Goal: Task Accomplishment & Management: Use online tool/utility

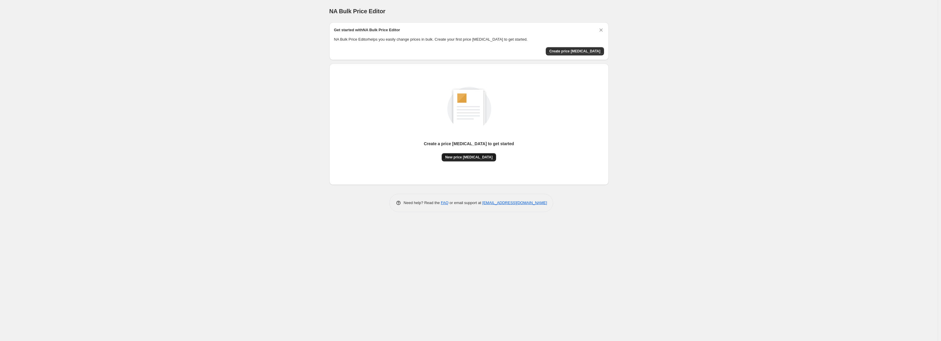
click at [464, 160] on button "New price [MEDICAL_DATA]" at bounding box center [469, 157] width 54 height 8
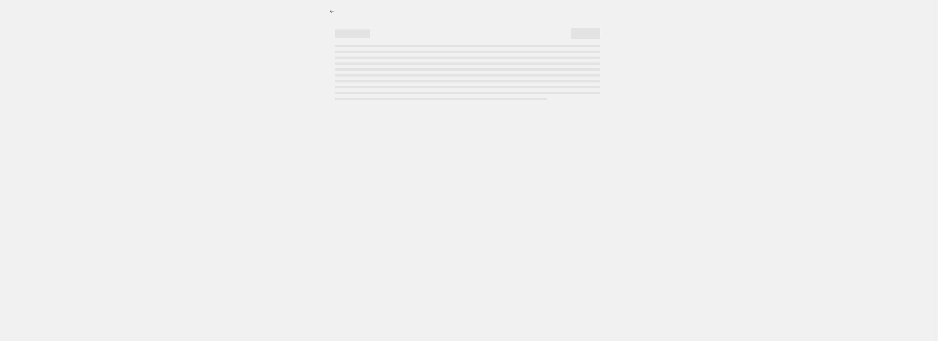
select select "percentage"
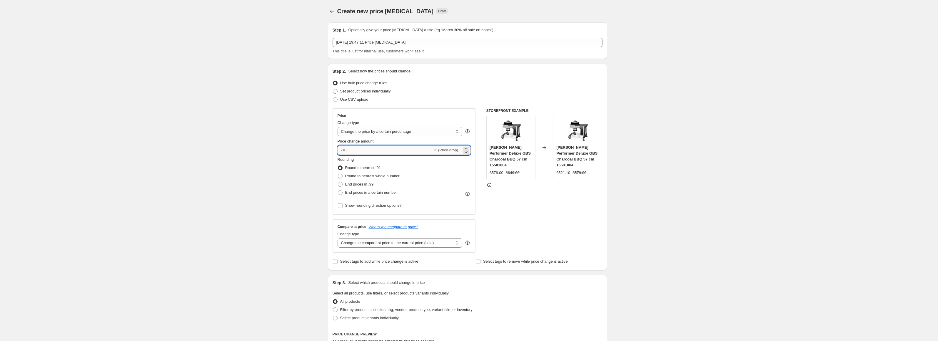
click at [374, 150] on input "-10" at bounding box center [385, 149] width 95 height 9
type input "-15"
click at [247, 162] on div "Create new price [MEDICAL_DATA]. This page is ready Create new price [MEDICAL_D…" at bounding box center [467, 299] width 935 height 598
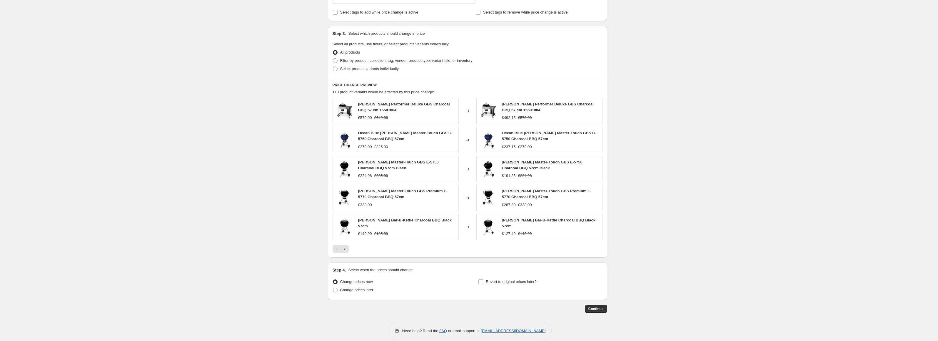
scroll to position [255, 0]
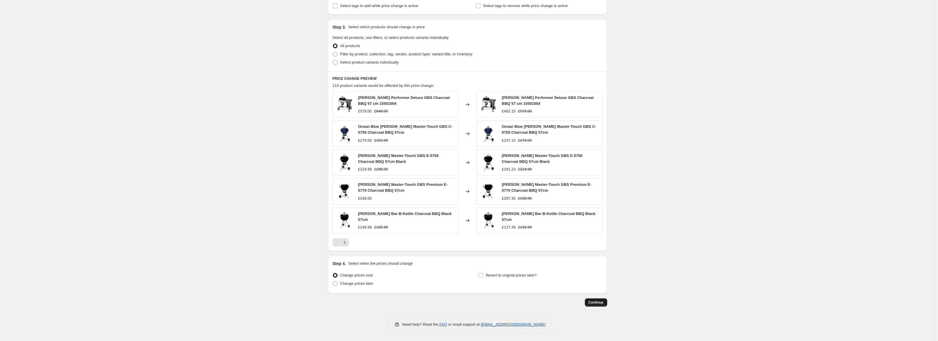
click at [600, 298] on button "Continue" at bounding box center [596, 302] width 22 height 8
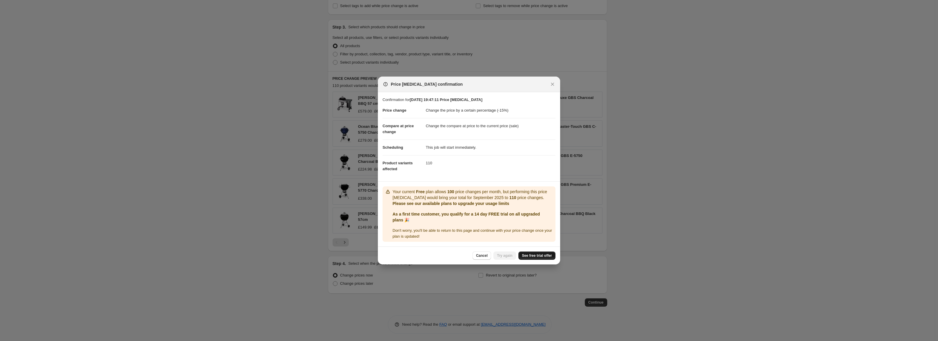
drag, startPoint x: 522, startPoint y: 251, endPoint x: 527, endPoint y: 254, distance: 5.2
click at [523, 251] on div "Cancel Try again See free trial offer" at bounding box center [469, 255] width 182 height 18
click at [527, 254] on span "See free trial offer" at bounding box center [537, 255] width 30 height 5
click at [526, 252] on link "See free trial offer" at bounding box center [537, 255] width 37 height 8
click at [509, 255] on span "Try again" at bounding box center [505, 255] width 16 height 5
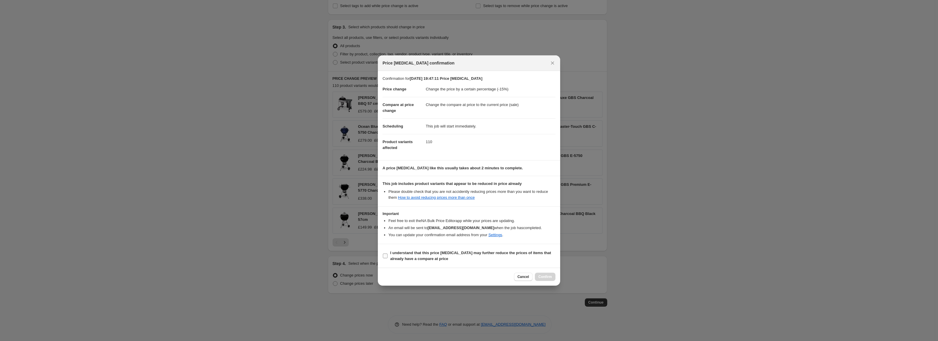
click at [407, 258] on b "I understand that this price [MEDICAL_DATA] may further reduce the prices of it…" at bounding box center [470, 255] width 161 height 10
click at [388, 258] on input "I understand that this price [MEDICAL_DATA] may further reduce the prices of it…" at bounding box center [385, 255] width 5 height 5
checkbox input "true"
click at [544, 272] on button "Confirm" at bounding box center [545, 276] width 21 height 8
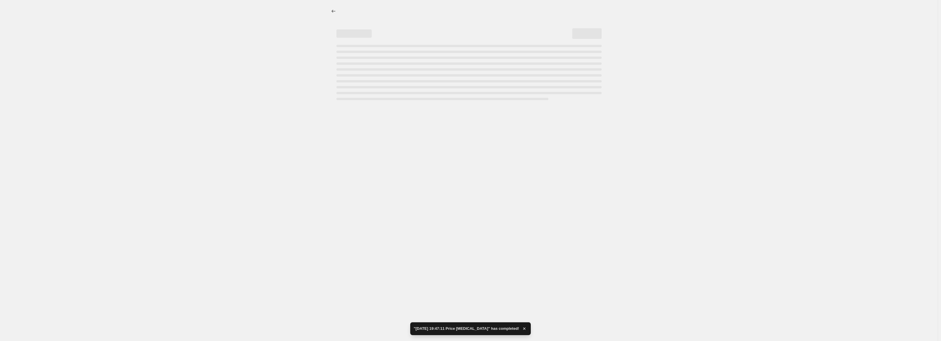
select select "percentage"
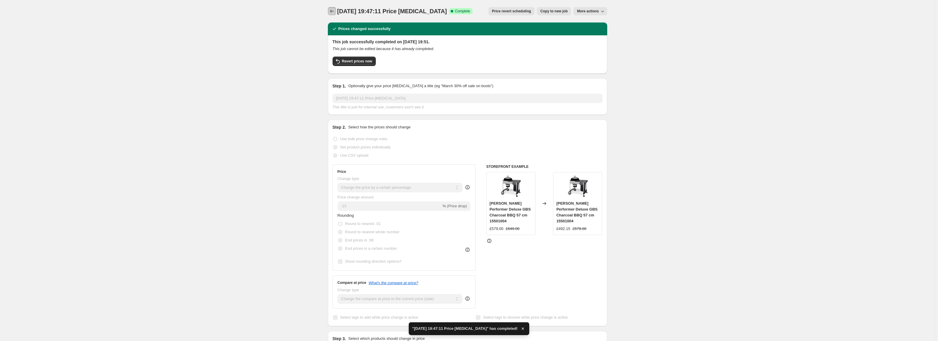
click at [335, 11] on icon "Price change jobs" at bounding box center [332, 11] width 6 height 6
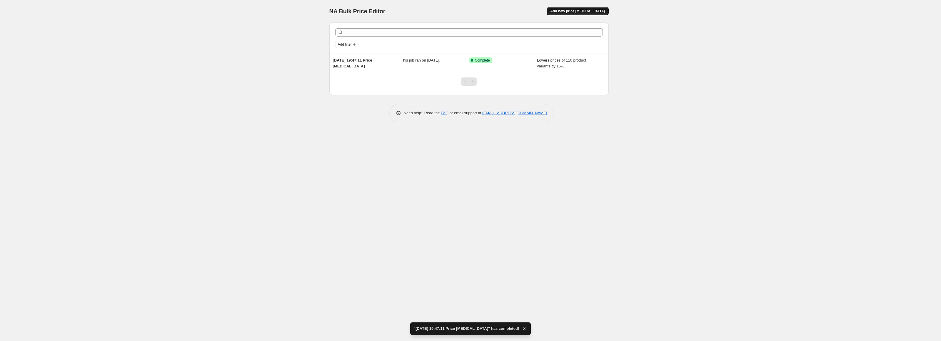
click at [568, 12] on span "Add new price [MEDICAL_DATA]" at bounding box center [577, 11] width 55 height 5
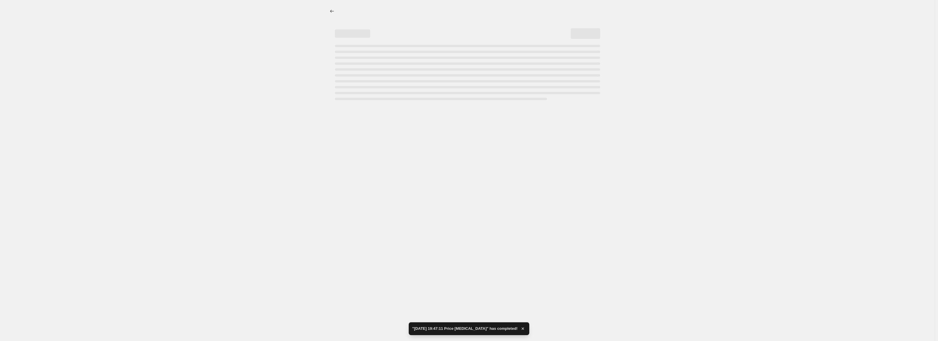
select select "percentage"
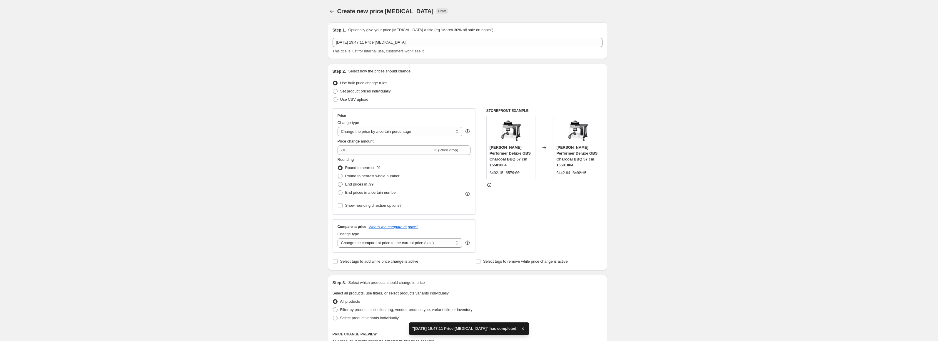
click at [356, 184] on span "End prices in .99" at bounding box center [359, 184] width 29 height 4
click at [338, 182] on input "End prices in .99" at bounding box center [338, 182] width 0 height 0
radio input "true"
click at [359, 148] on input "-10" at bounding box center [385, 149] width 95 height 9
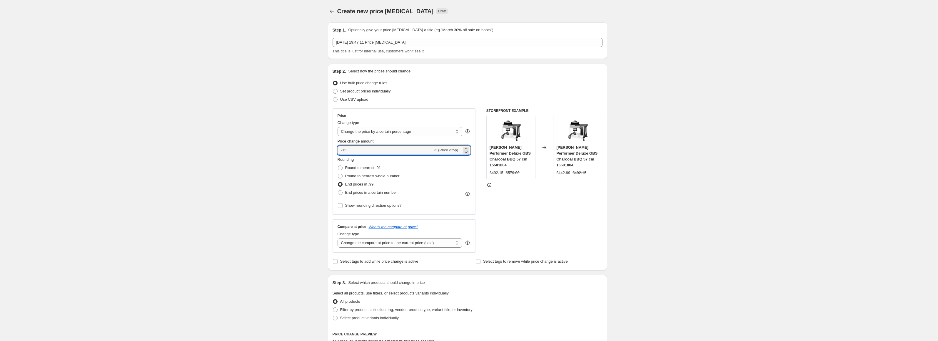
type input "-15"
click at [320, 163] on div "Create new price [MEDICAL_DATA]. This page is ready Create new price [MEDICAL_D…" at bounding box center [467, 299] width 935 height 598
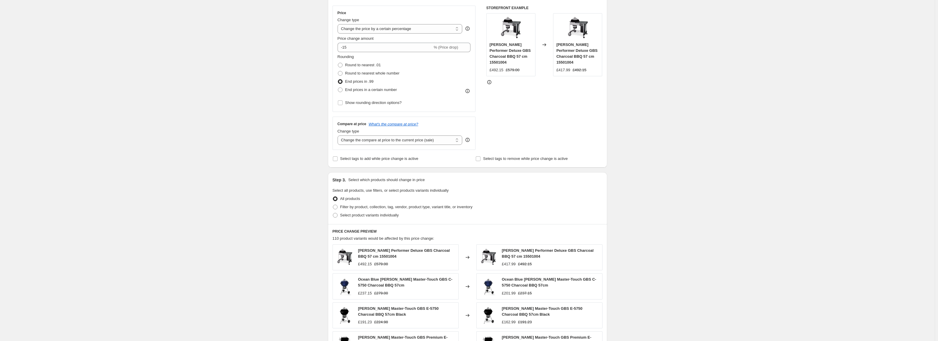
scroll to position [235, 0]
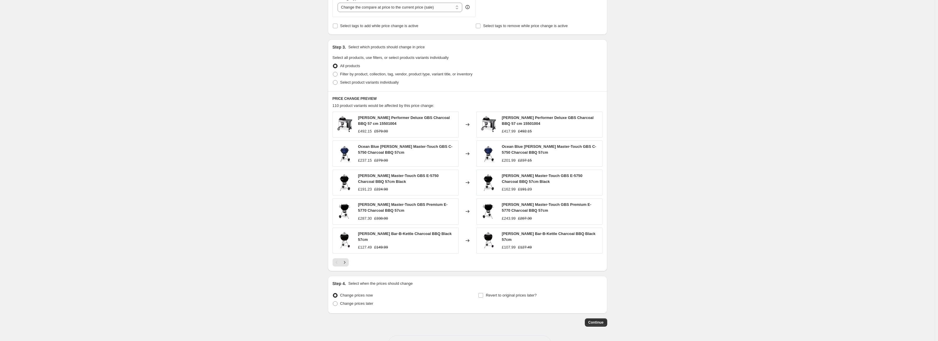
click at [585, 312] on div "Step 4. Select when the prices should change Change prices now Change prices la…" at bounding box center [467, 295] width 279 height 38
drag, startPoint x: 591, startPoint y: 319, endPoint x: 571, endPoint y: 305, distance: 24.4
click at [573, 307] on div "Step 1. Optionally give your price [MEDICAL_DATA] a title (eg "March 30% off sa…" at bounding box center [465, 54] width 284 height 544
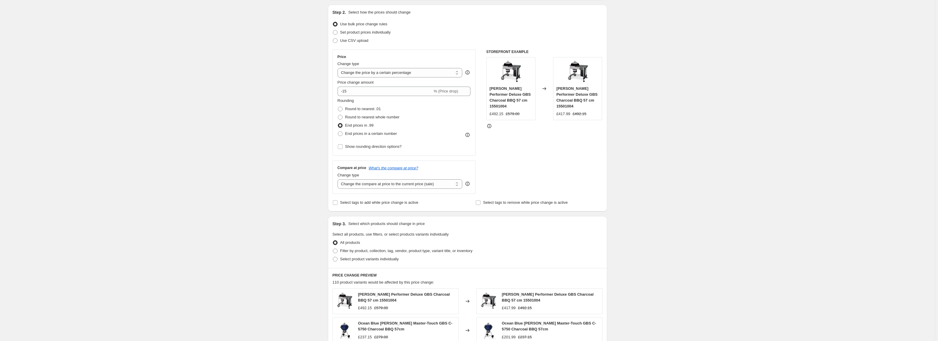
scroll to position [255, 0]
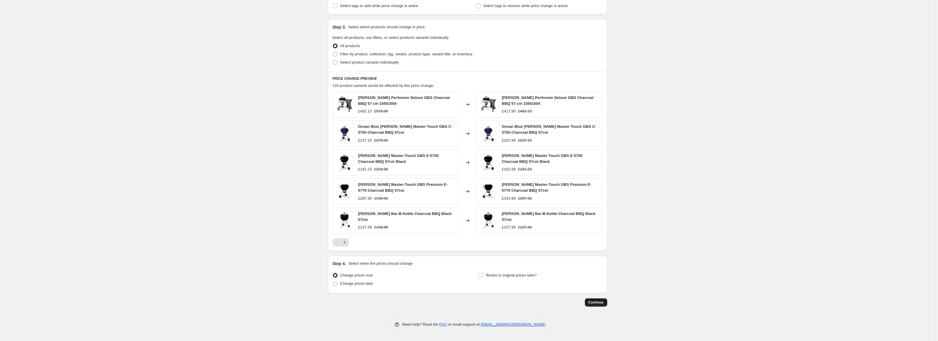
click at [597, 301] on span "Continue" at bounding box center [596, 302] width 15 height 5
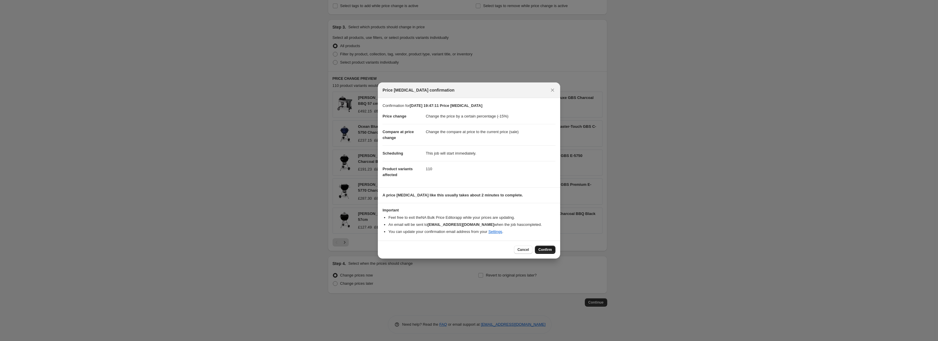
click at [538, 251] on button "Confirm" at bounding box center [545, 249] width 21 height 8
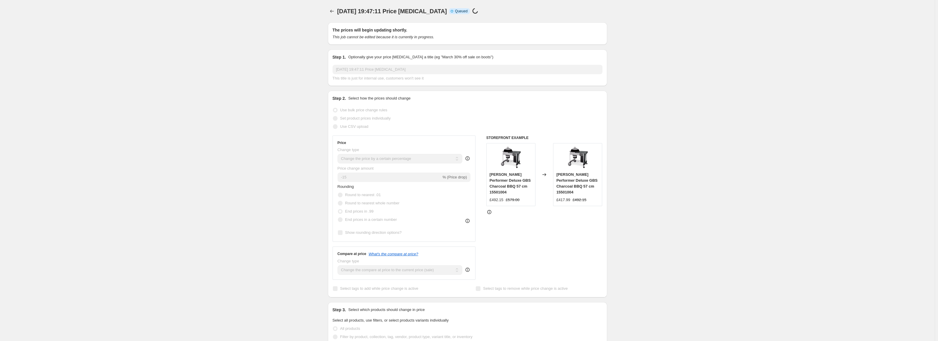
scroll to position [255, 0]
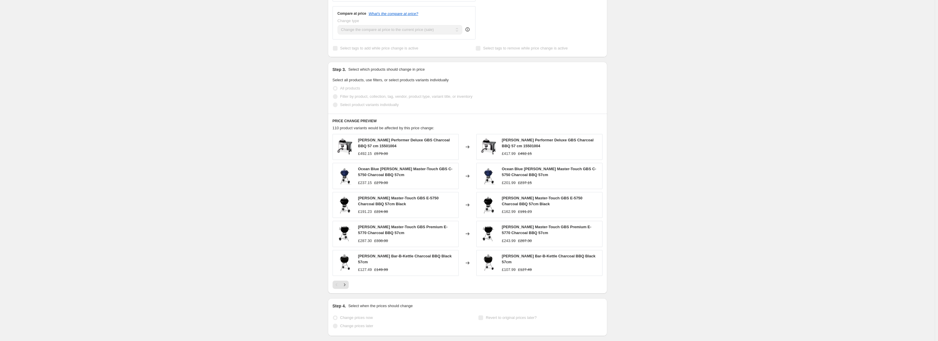
select select "percentage"
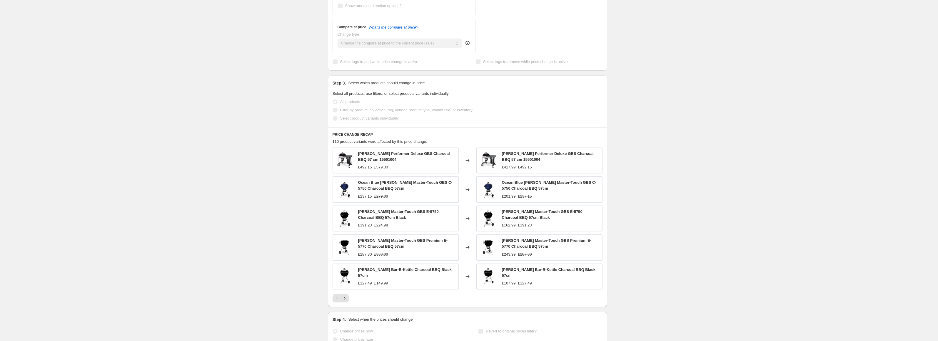
scroll to position [0, 0]
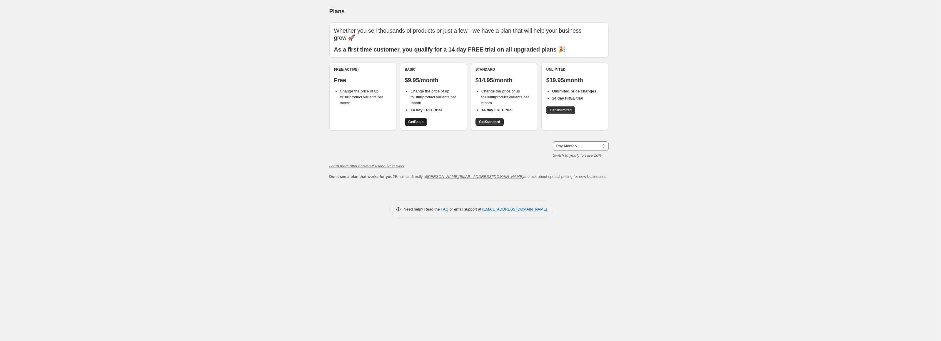
click at [410, 121] on span "Get Basic" at bounding box center [415, 121] width 15 height 5
